Goal: Transaction & Acquisition: Obtain resource

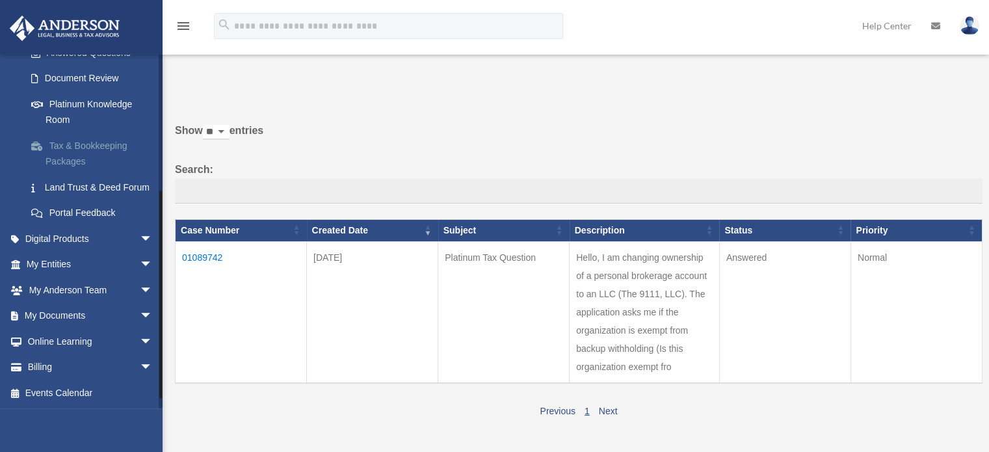
scroll to position [239, 0]
click at [140, 317] on span "arrow_drop_down" at bounding box center [153, 315] width 26 height 27
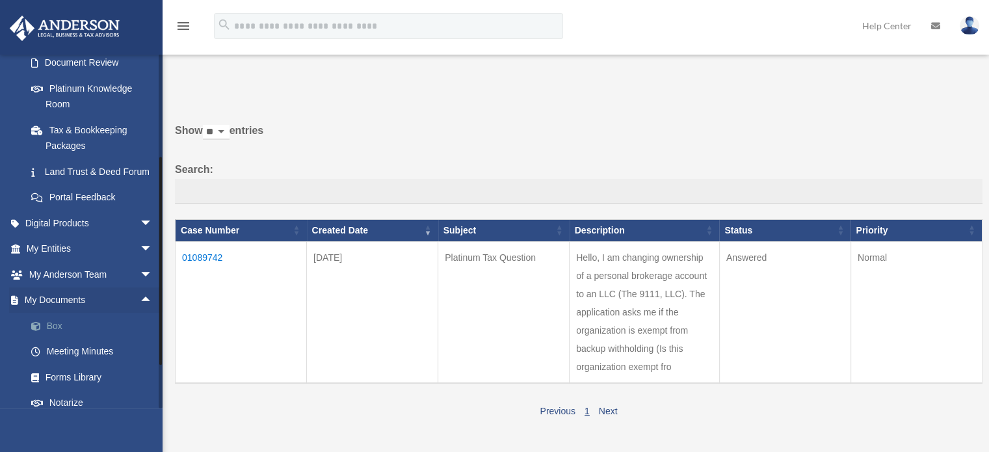
scroll to position [304, 0]
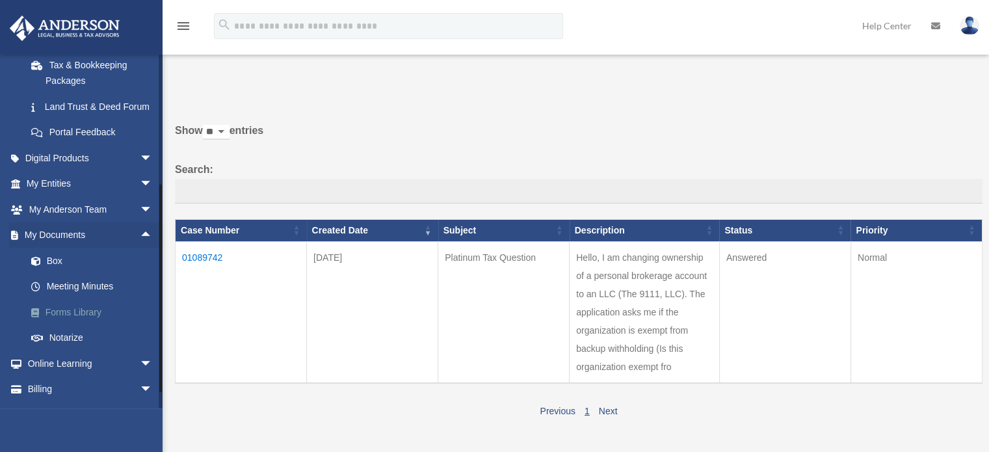
click at [79, 325] on link "Forms Library" at bounding box center [95, 312] width 154 height 26
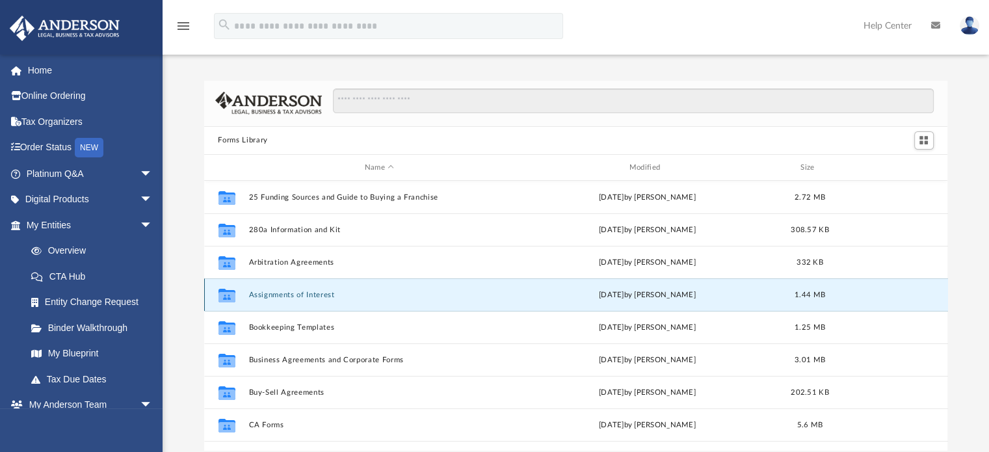
click at [305, 292] on button "Assignments of Interest" at bounding box center [379, 295] width 262 height 8
click at [260, 297] on button "Assignments of Interest" at bounding box center [379, 295] width 262 height 8
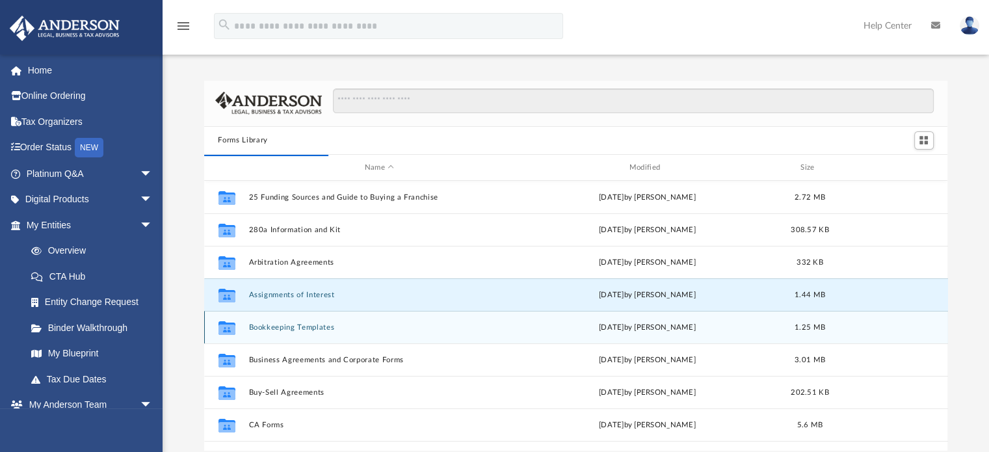
scroll to position [65, 0]
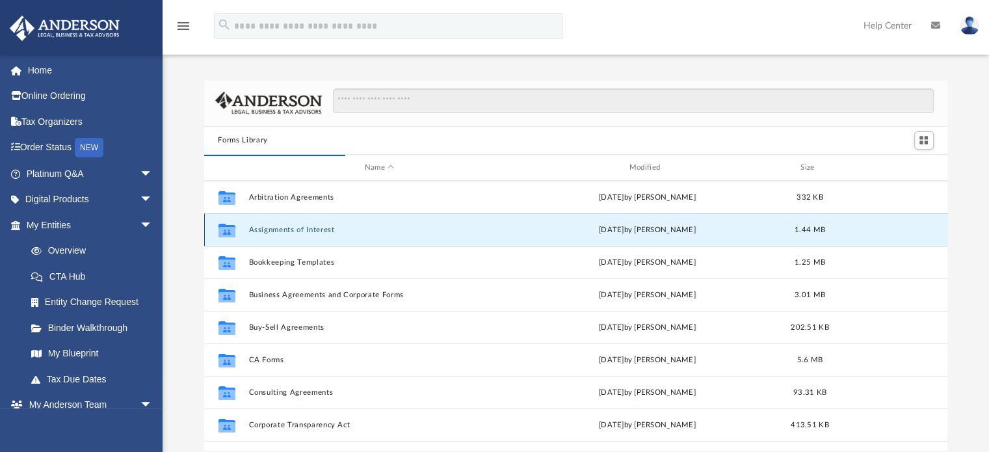
click at [268, 228] on button "Assignments of Interest" at bounding box center [379, 230] width 262 height 8
click at [302, 227] on button "Assignments of Interest" at bounding box center [379, 230] width 262 height 8
click at [224, 229] on icon "grid" at bounding box center [226, 232] width 17 height 10
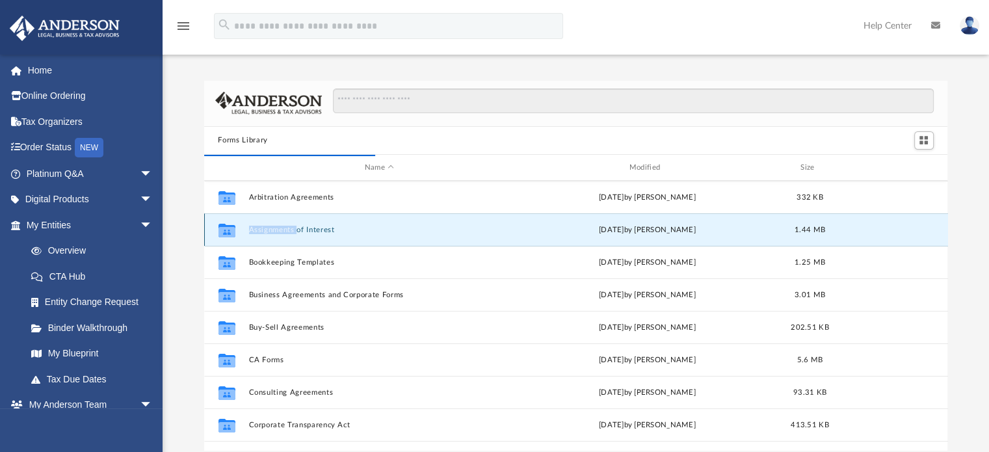
click at [224, 229] on icon "grid" at bounding box center [226, 232] width 17 height 10
click at [221, 224] on icon "grid" at bounding box center [226, 231] width 17 height 14
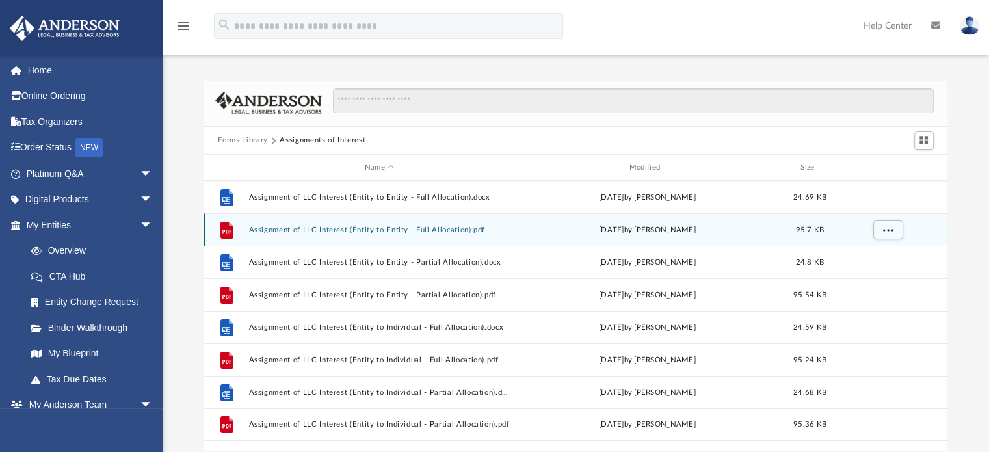
scroll to position [0, 0]
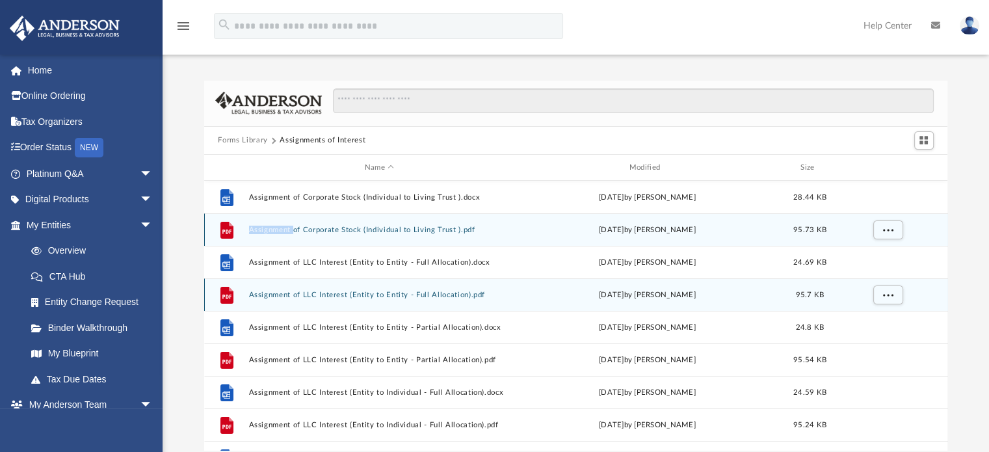
click at [221, 224] on icon "grid" at bounding box center [226, 230] width 13 height 17
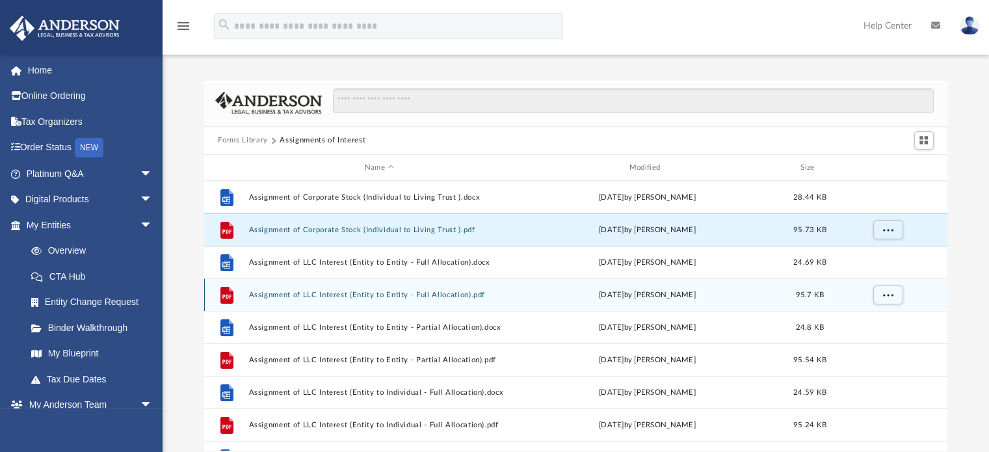
click at [192, 136] on div "Forms Library Assignments of Interest Name Modified Size File Assignment of Cor…" at bounding box center [576, 266] width 826 height 370
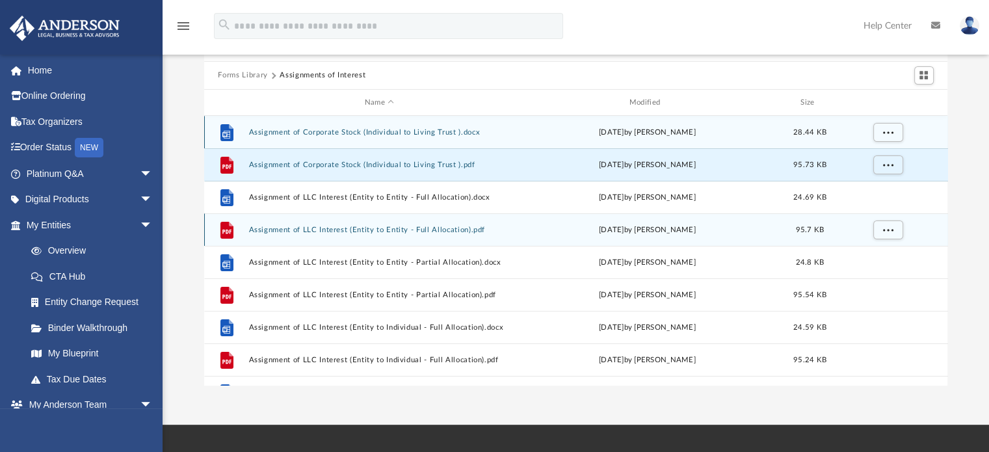
click at [278, 135] on button "Assignment of Corporate Stock (Individual to Living Trust ).docx" at bounding box center [379, 132] width 262 height 8
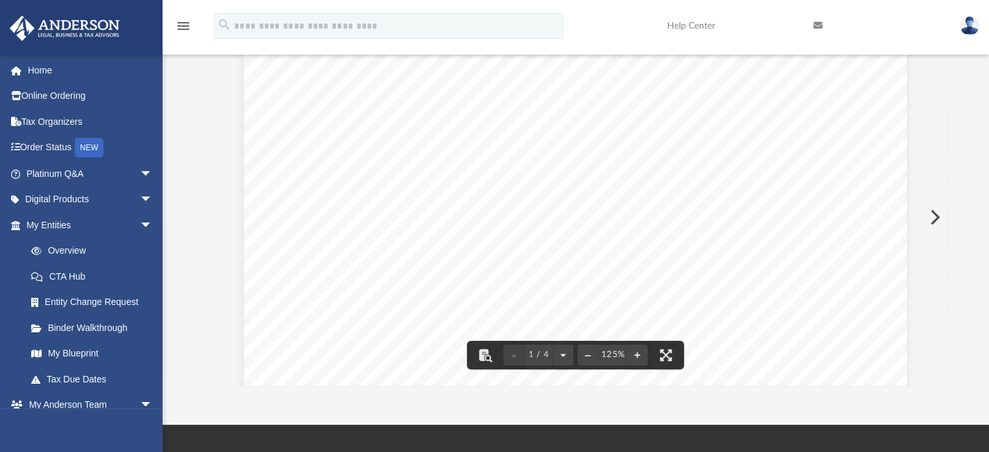
scroll to position [520, 0]
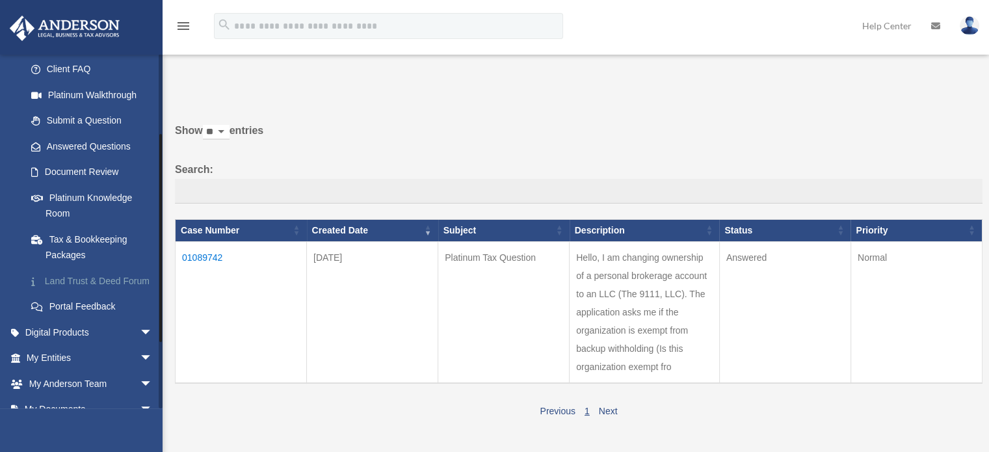
scroll to position [195, 0]
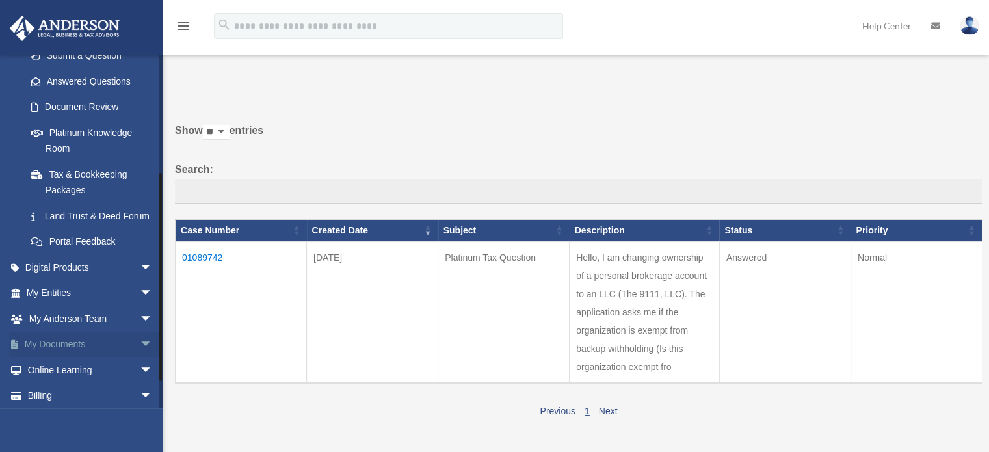
click at [62, 358] on link "My Documents arrow_drop_down" at bounding box center [90, 345] width 163 height 26
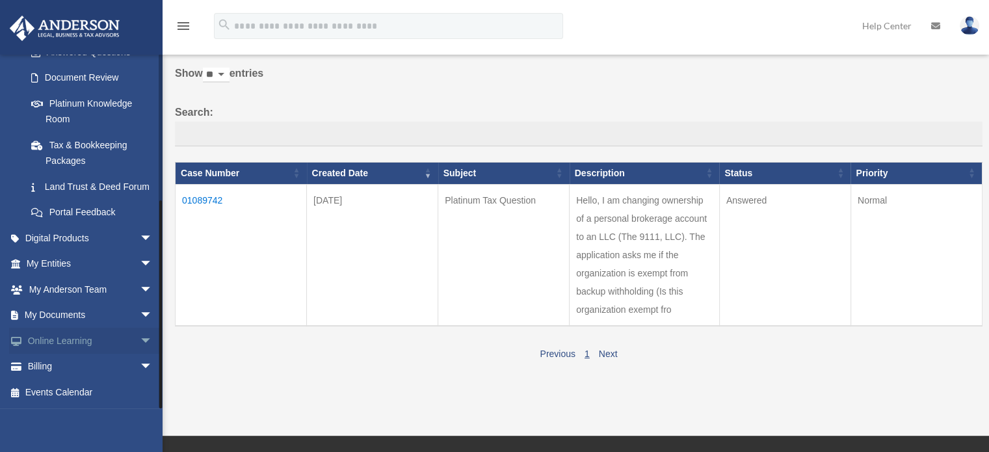
scroll to position [130, 0]
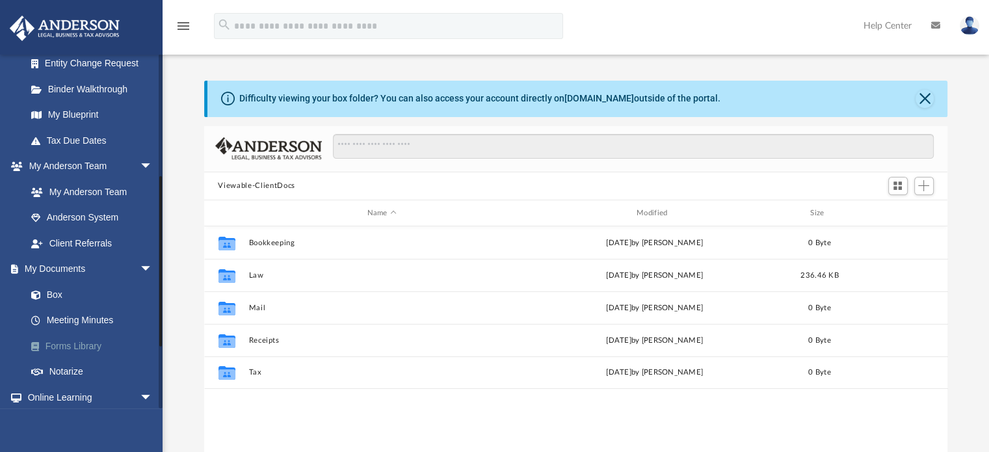
scroll to position [260, 0]
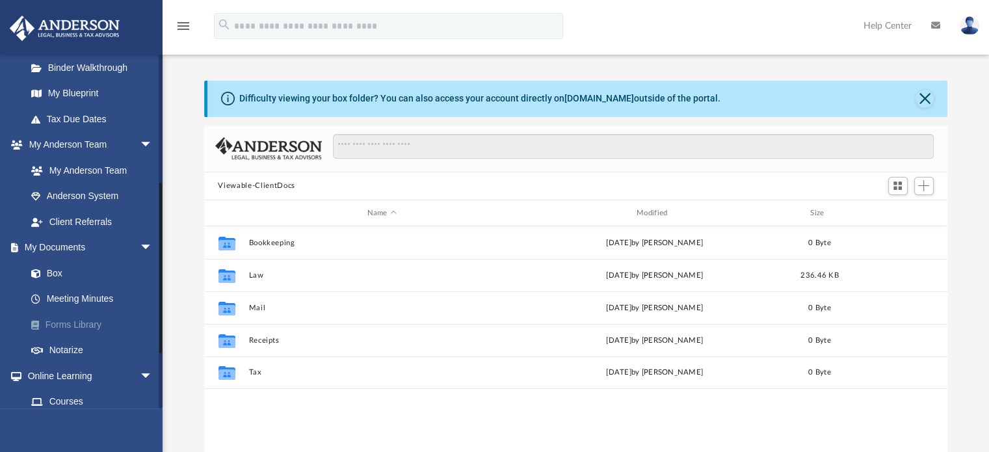
click at [73, 319] on link "Forms Library" at bounding box center [95, 324] width 154 height 26
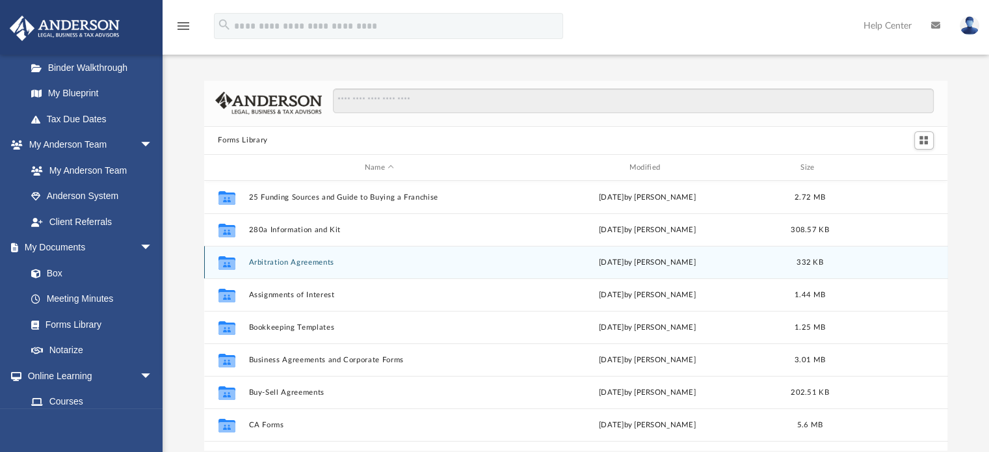
scroll to position [65, 0]
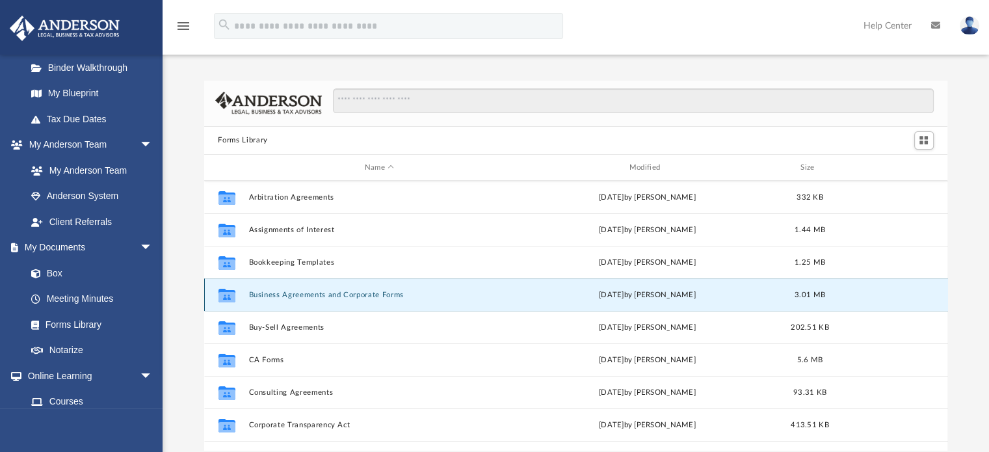
click at [265, 293] on button "Business Agreements and Corporate Forms" at bounding box center [379, 295] width 262 height 8
click at [228, 295] on icon "grid" at bounding box center [226, 297] width 17 height 10
click at [289, 297] on button "Business Agreements and Corporate Forms" at bounding box center [379, 295] width 262 height 8
click at [306, 291] on button "Business Agreements and Corporate Forms" at bounding box center [379, 295] width 262 height 8
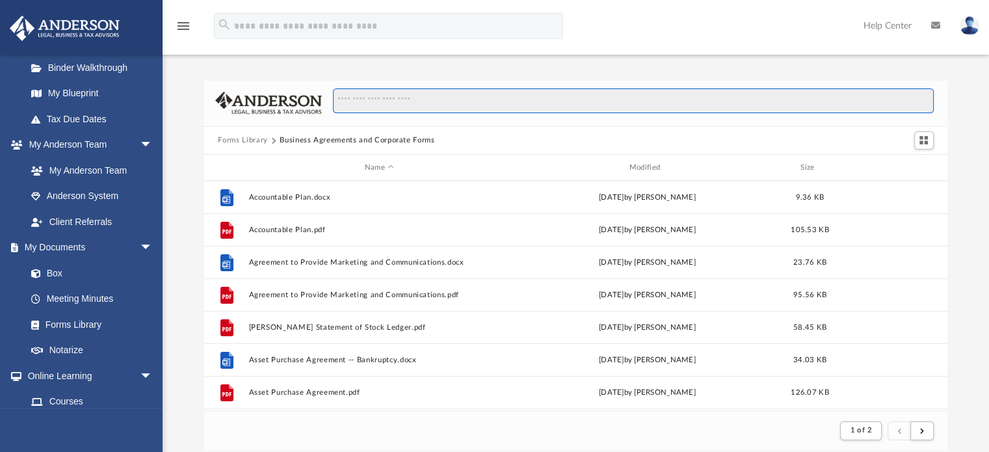
click at [361, 106] on input "Search files and folders" at bounding box center [633, 100] width 600 height 25
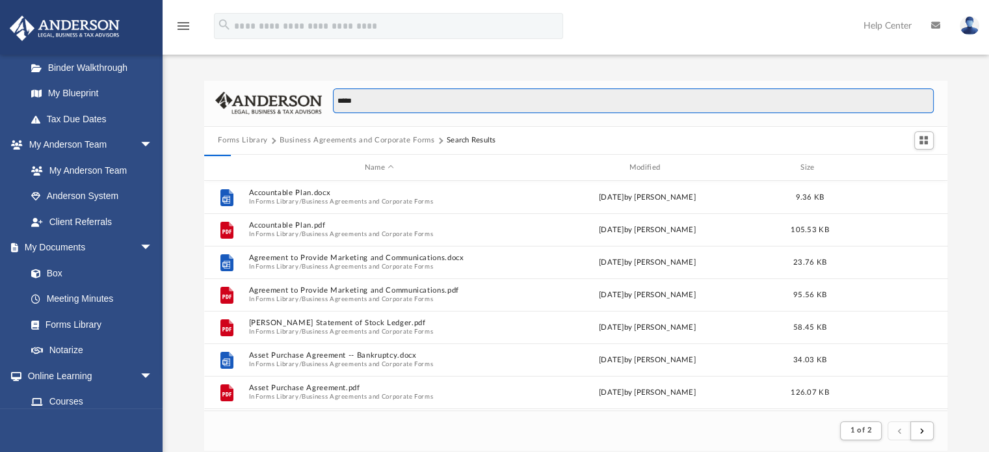
type input "*****"
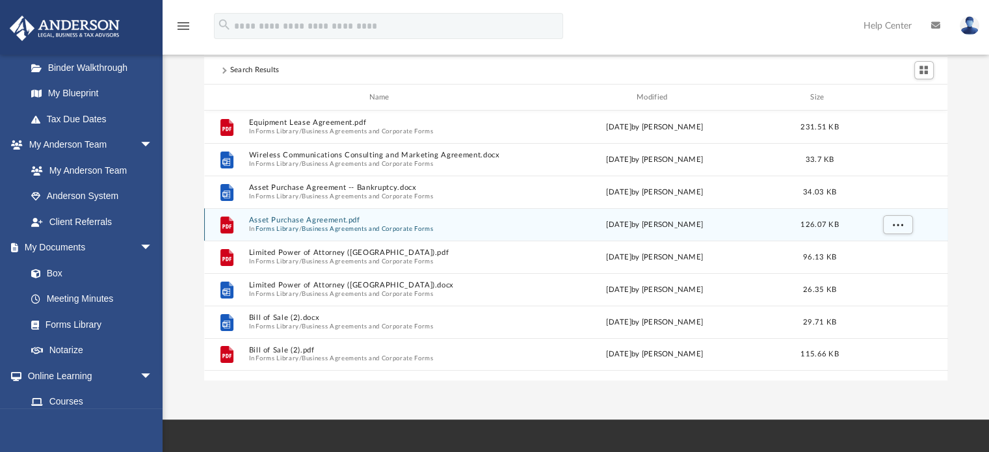
scroll to position [65, 0]
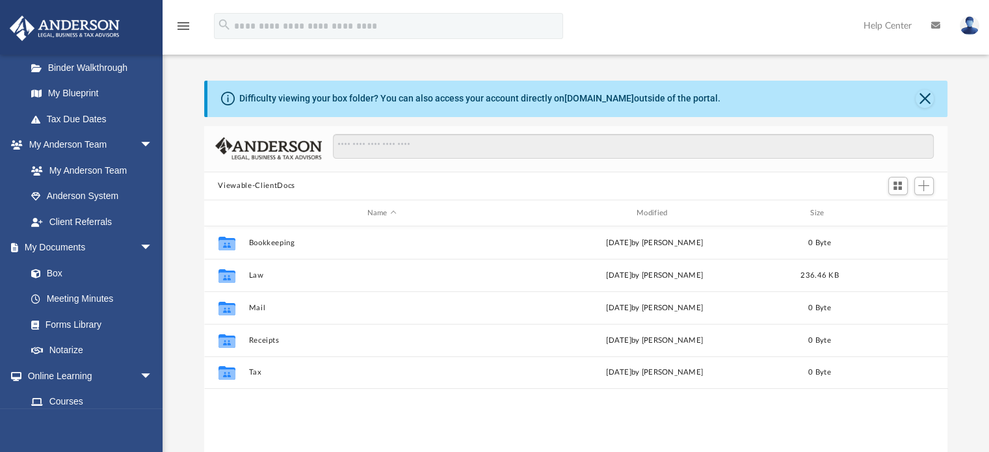
scroll to position [285, 733]
click at [85, 322] on link "Forms Library" at bounding box center [95, 324] width 154 height 26
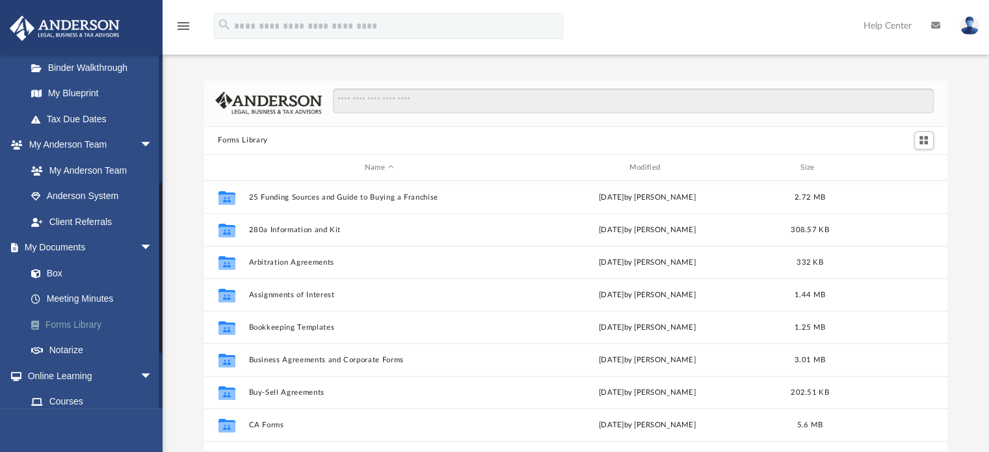
scroll to position [285, 733]
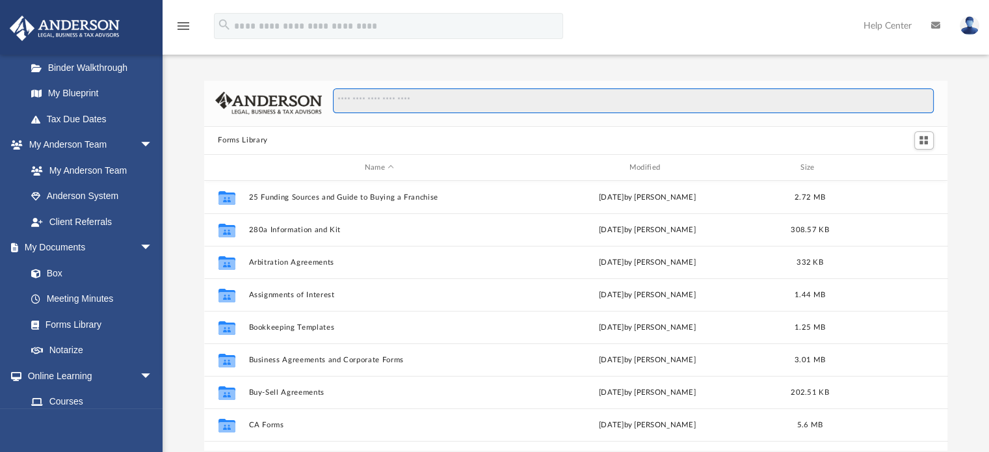
click at [377, 97] on input "Search files and folders" at bounding box center [633, 100] width 600 height 25
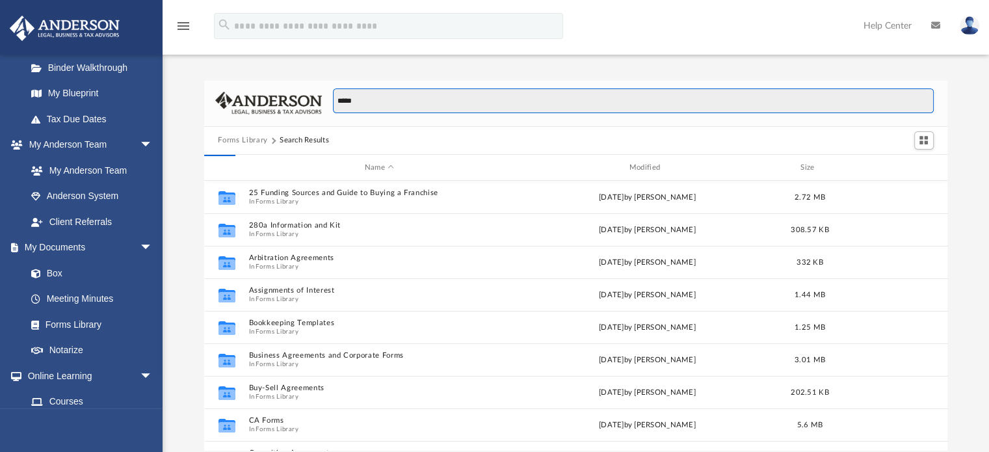
type input "*****"
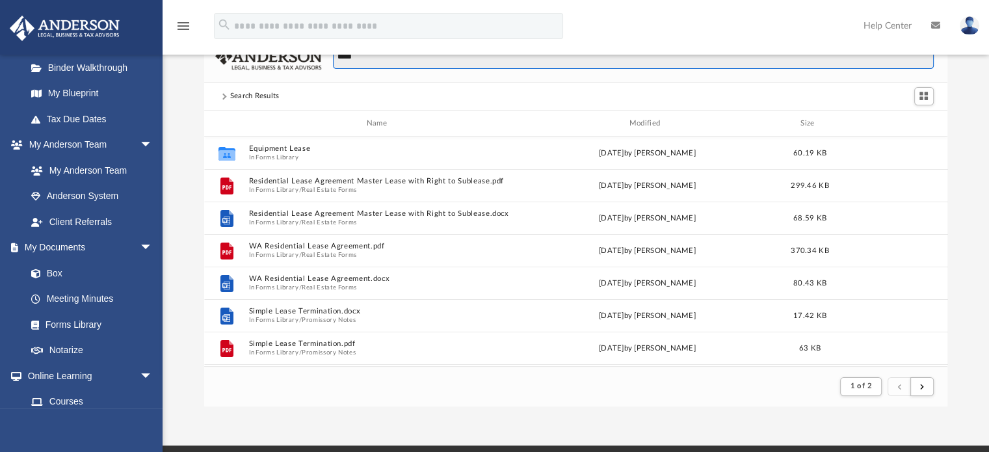
scroll to position [65, 0]
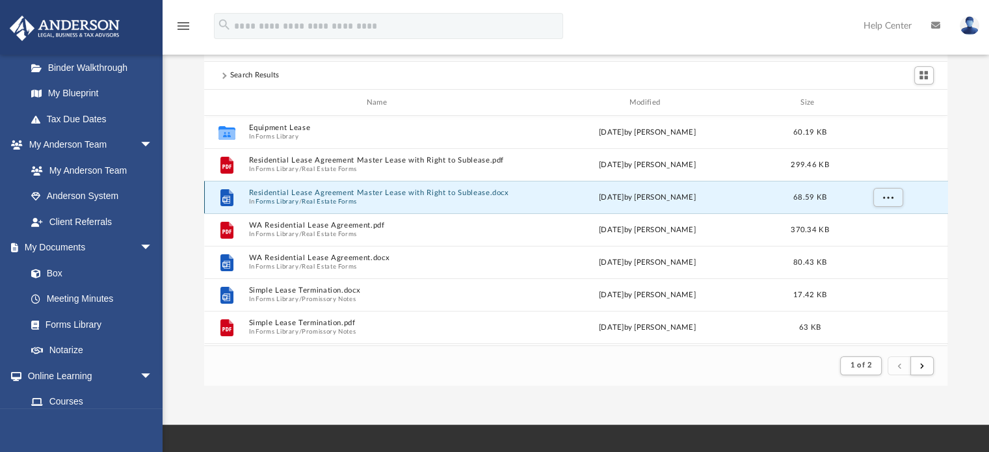
click at [300, 195] on button "Residential Lease Agreement Master Lease with Right to Sublease.docx" at bounding box center [379, 193] width 262 height 8
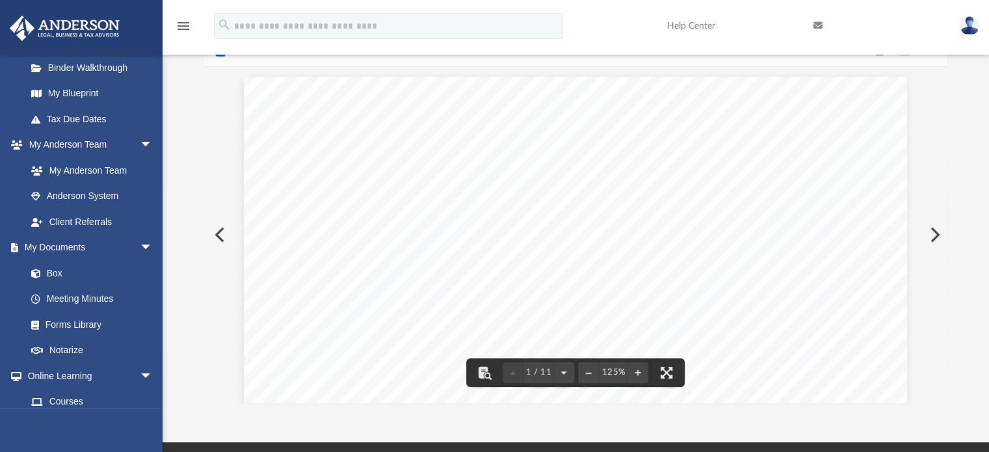
scroll to position [0, 0]
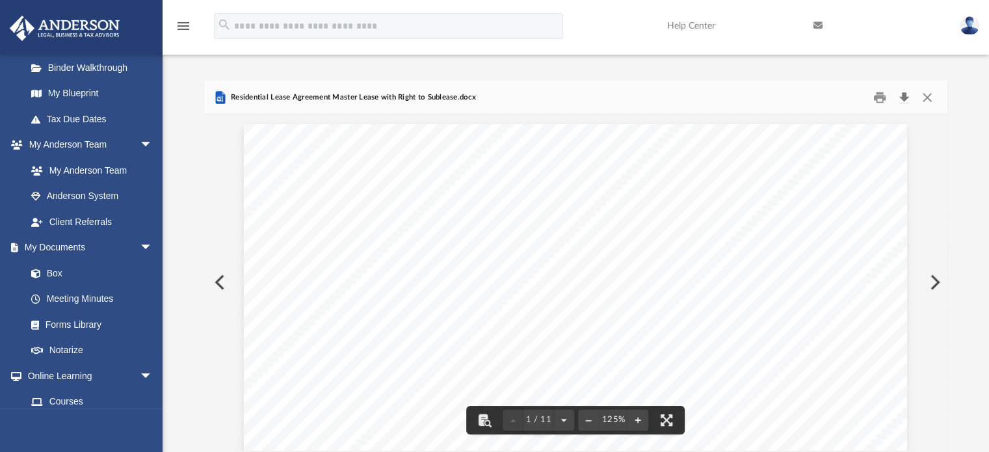
click at [904, 96] on button "Download" at bounding box center [904, 97] width 23 height 20
